Goal: Find specific page/section

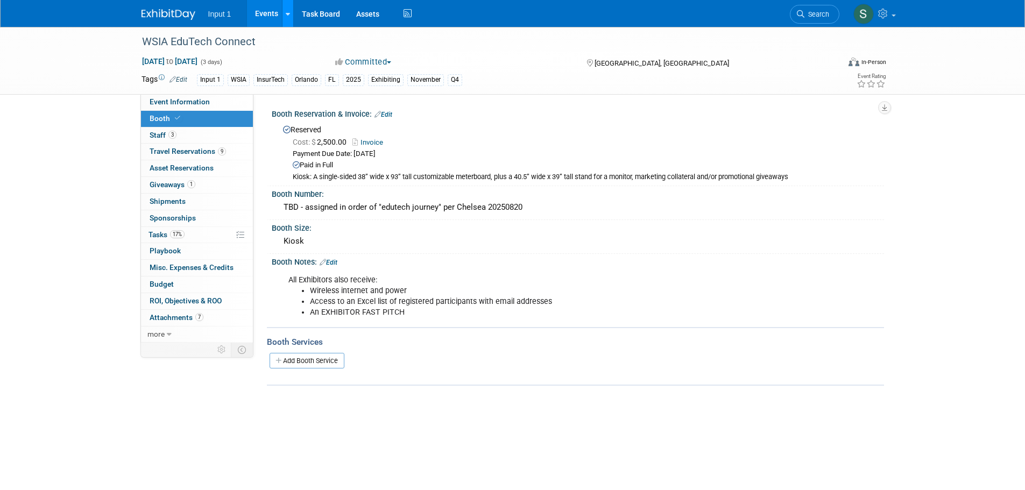
drag, startPoint x: 262, startPoint y: 17, endPoint x: 287, endPoint y: 23, distance: 26.0
click at [262, 17] on link "Events" at bounding box center [266, 13] width 39 height 27
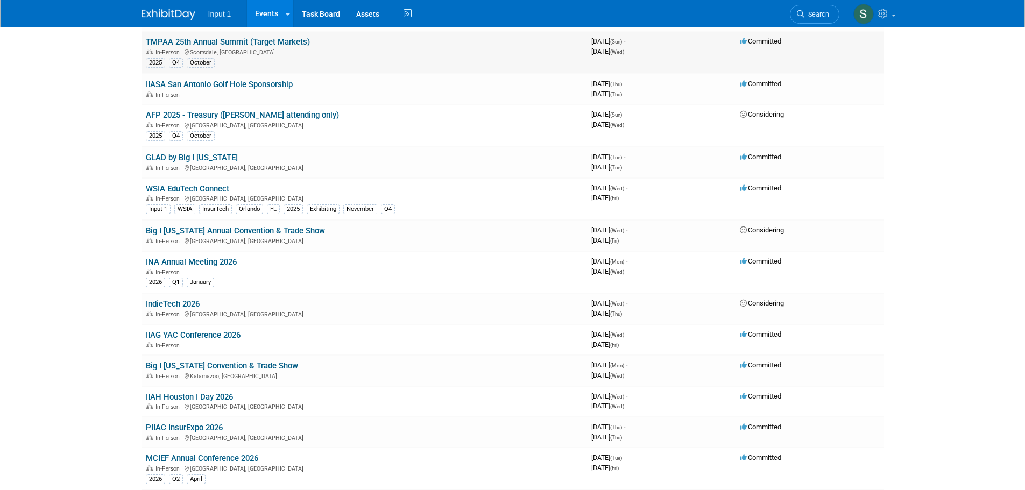
scroll to position [484, 0]
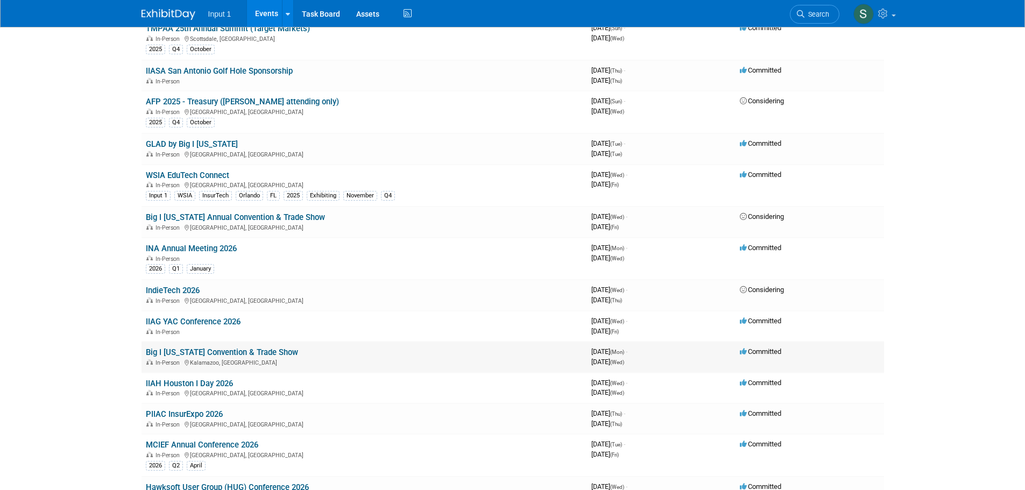
click at [575, 358] on div "In-Person [GEOGRAPHIC_DATA], [GEOGRAPHIC_DATA]" at bounding box center [364, 362] width 437 height 9
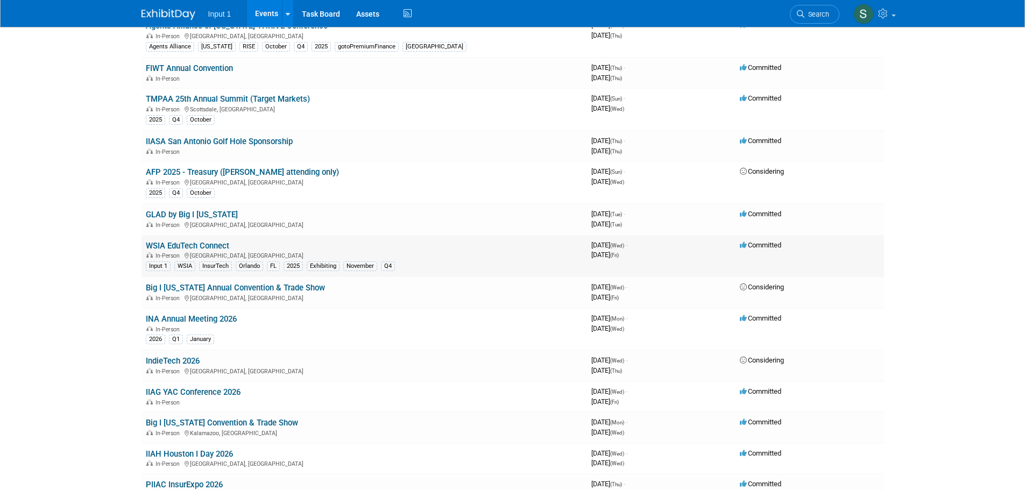
scroll to position [573, 0]
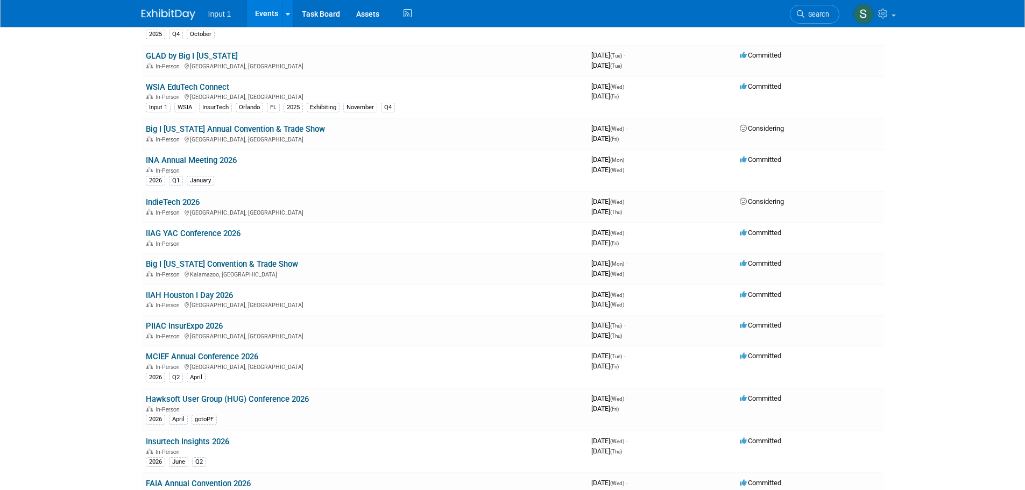
click at [189, 84] on link "WSIA EduTech Connect" at bounding box center [187, 87] width 83 height 10
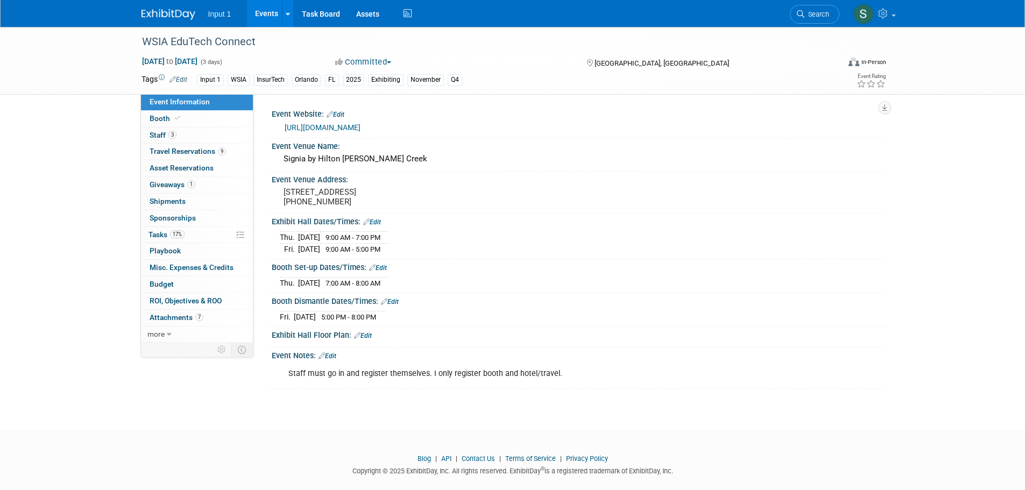
click at [653, 269] on div "Booth Set-up Dates/Times: Edit" at bounding box center [578, 266] width 612 height 14
